Goal: Task Accomplishment & Management: Manage account settings

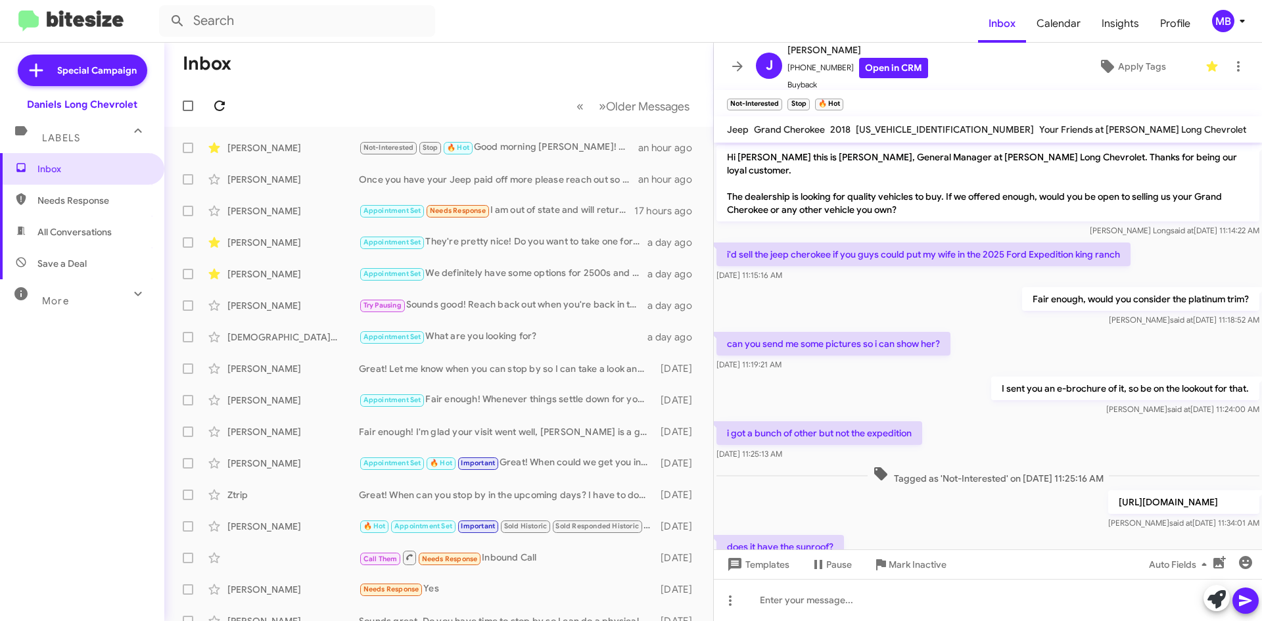
scroll to position [393, 0]
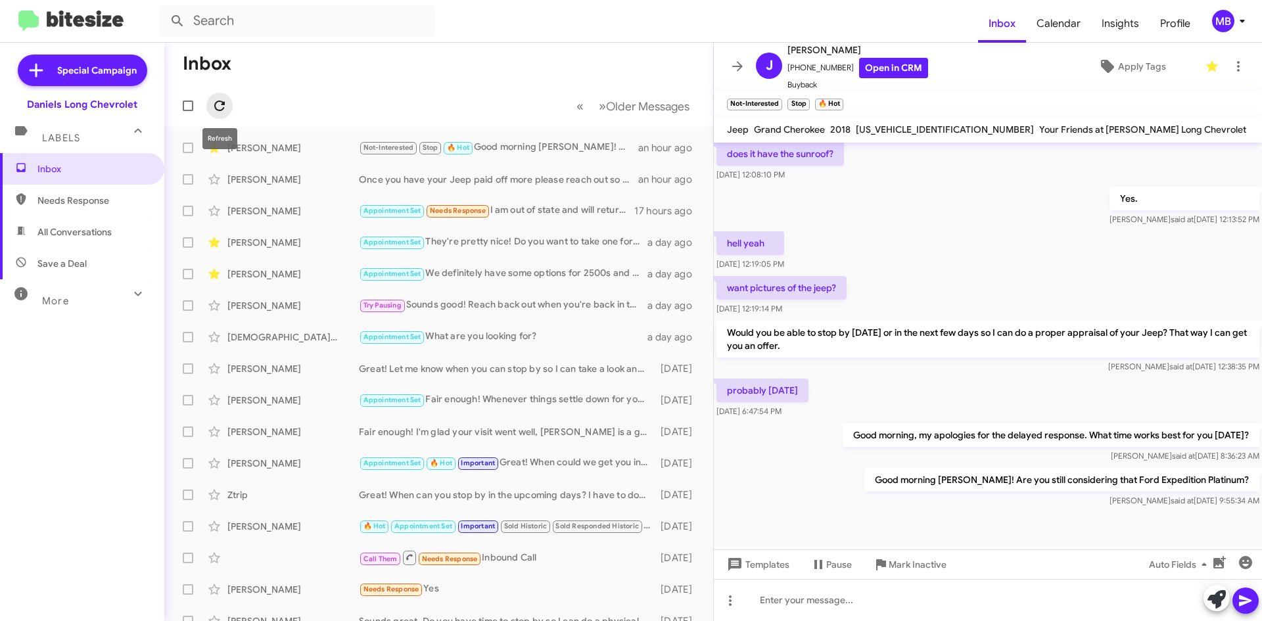
click at [223, 110] on icon at bounding box center [220, 106] width 16 height 16
click at [212, 106] on icon at bounding box center [220, 106] width 16 height 16
click at [118, 220] on span "All Conversations" at bounding box center [82, 232] width 164 height 32
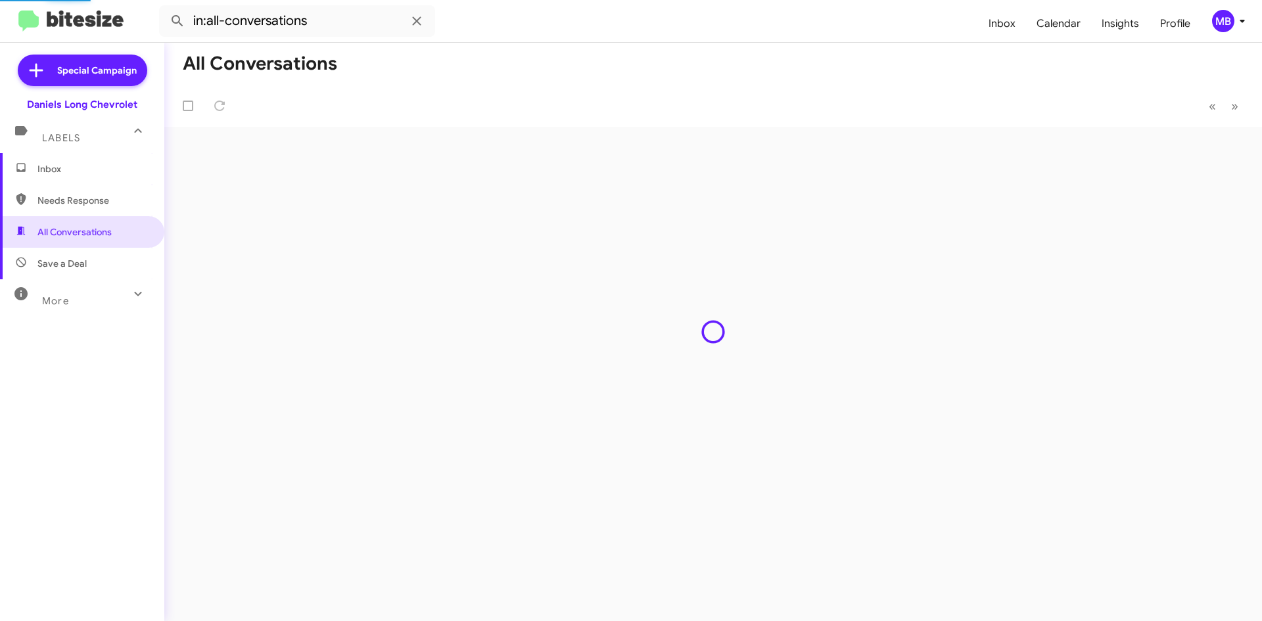
click at [115, 191] on span "Needs Response" at bounding box center [82, 201] width 164 height 32
type input "in:needs-response"
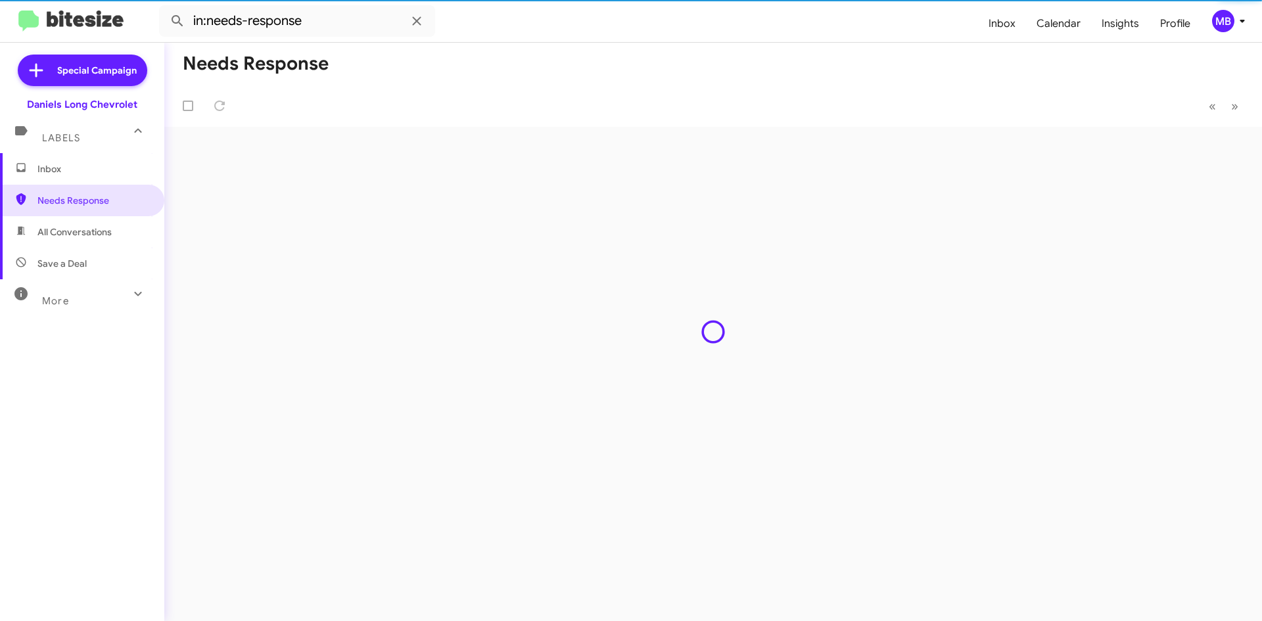
click at [112, 162] on span "Inbox" at bounding box center [82, 169] width 164 height 32
